Goal: Navigation & Orientation: Find specific page/section

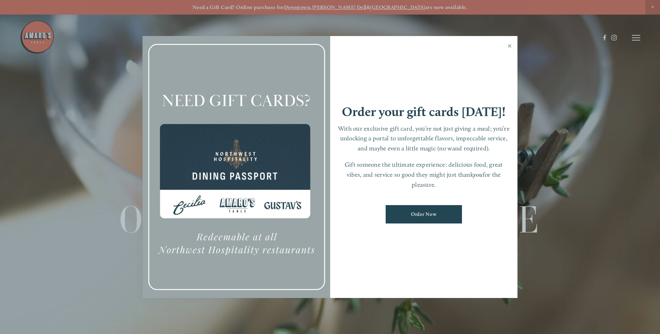
click at [508, 45] on link "Close" at bounding box center [510, 46] width 14 height 19
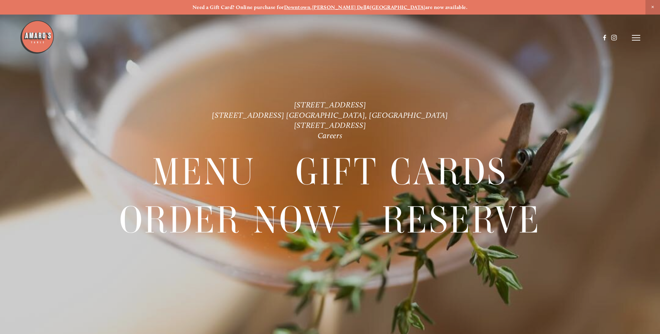
click at [638, 38] on line at bounding box center [636, 38] width 8 height 0
click at [486, 37] on span "Menu" at bounding box center [491, 37] width 14 height 7
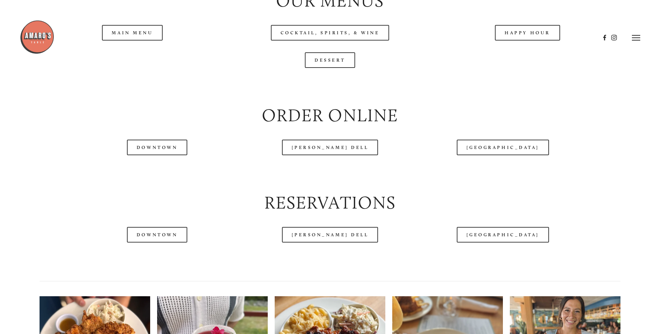
scroll to position [798, 0]
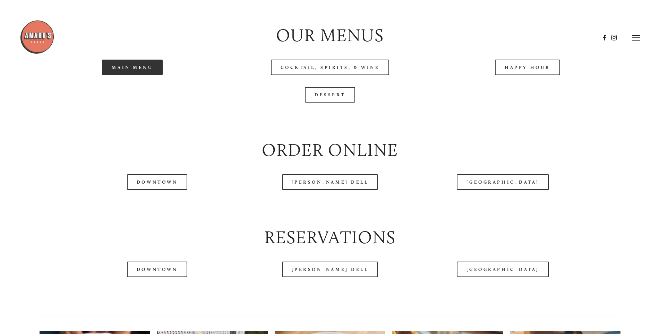
click at [122, 75] on link "Main Menu" at bounding box center [132, 68] width 61 height 16
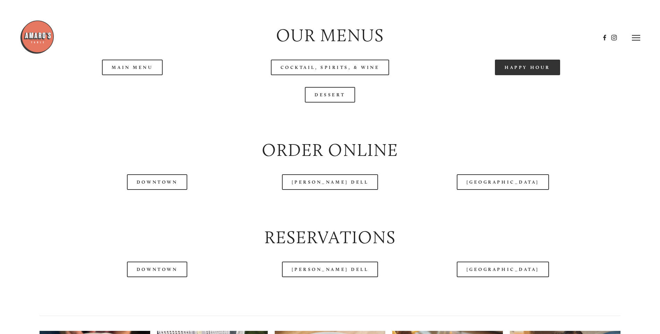
click at [524, 75] on link "Happy Hour" at bounding box center [527, 68] width 65 height 16
